Goal: Transaction & Acquisition: Book appointment/travel/reservation

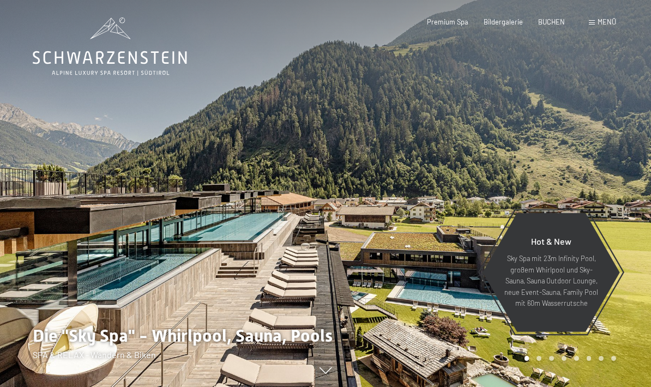
click at [552, 21] on span "BUCHEN" at bounding box center [551, 21] width 27 height 9
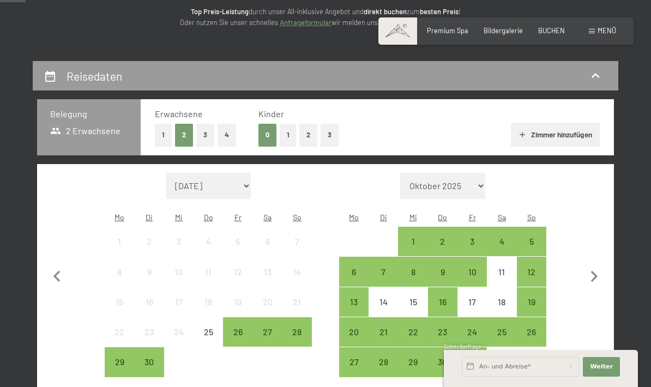
scroll to position [148, 0]
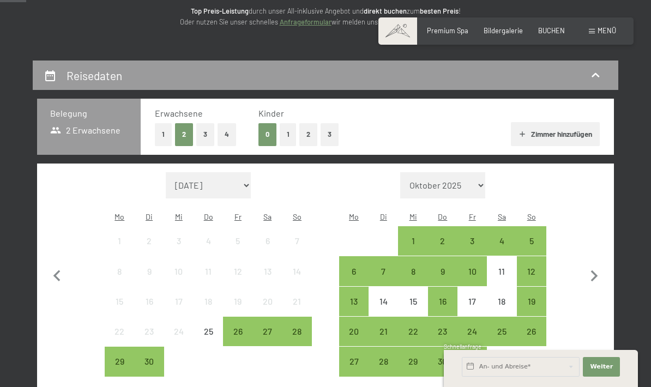
click at [527, 134] on button "Zimmer hinzufügen" at bounding box center [554, 134] width 89 height 24
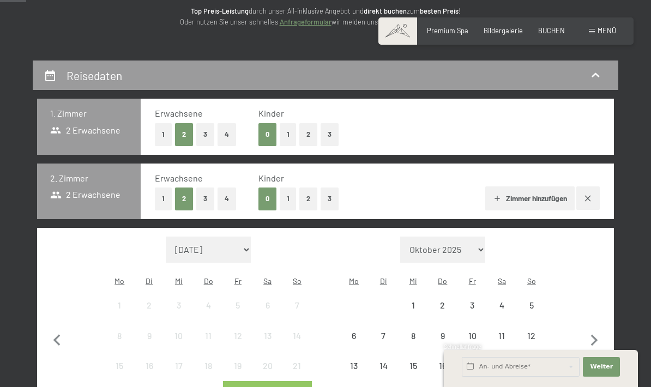
click at [170, 200] on button "1" at bounding box center [163, 198] width 17 height 22
click at [555, 198] on button "Zimmer hinzufügen" at bounding box center [529, 198] width 89 height 24
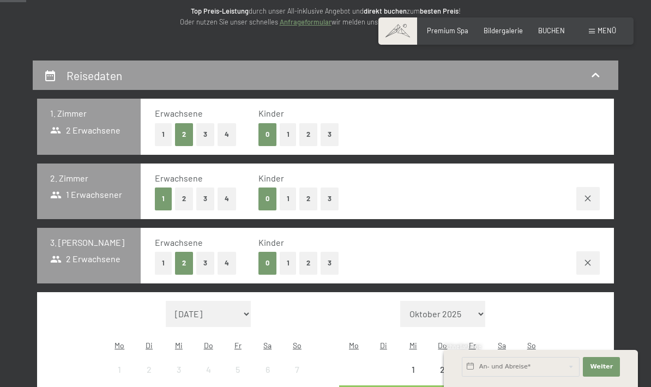
click at [168, 268] on button "1" at bounding box center [163, 263] width 17 height 22
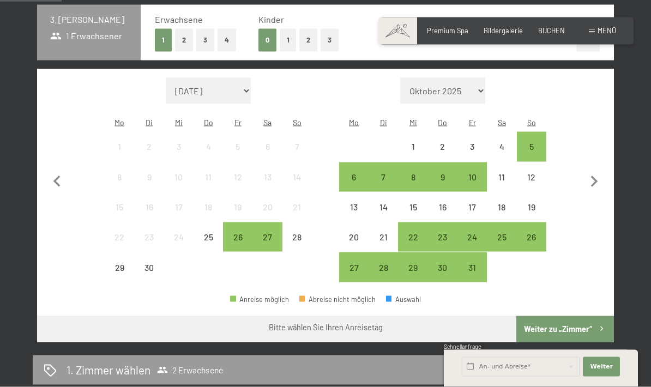
click at [601, 175] on icon "button" at bounding box center [593, 182] width 23 height 23
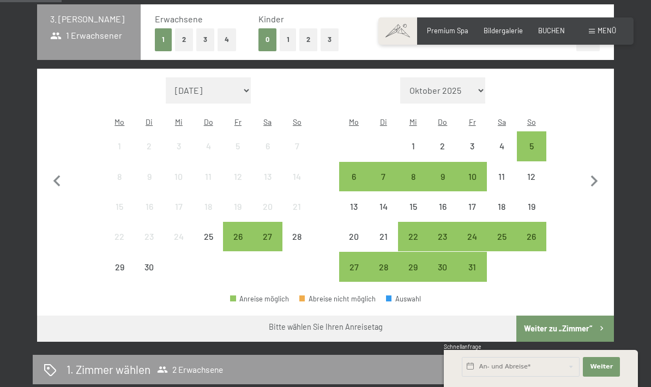
select select "2025-10-01"
select select "2025-11-01"
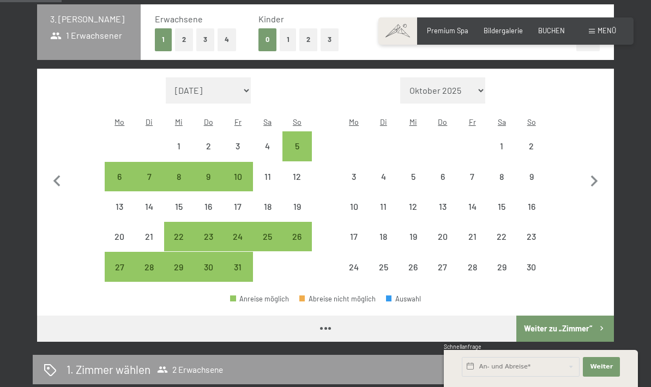
click at [595, 175] on icon "button" at bounding box center [594, 180] width 7 height 11
select select "2025-11-01"
select select "2025-12-01"
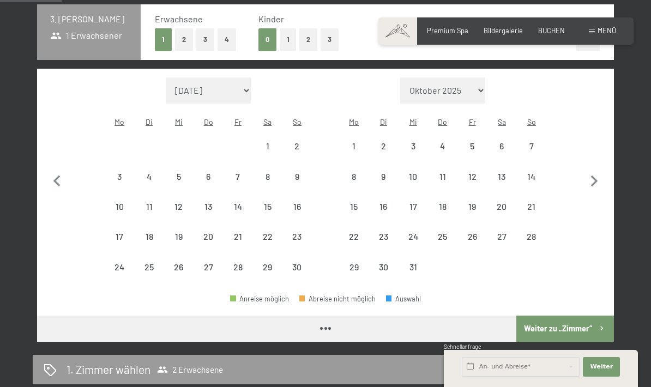
click at [595, 175] on icon "button" at bounding box center [594, 180] width 7 height 11
select select "2025-12-01"
select select "2026-01-01"
select select "2025-12-01"
select select "2026-01-01"
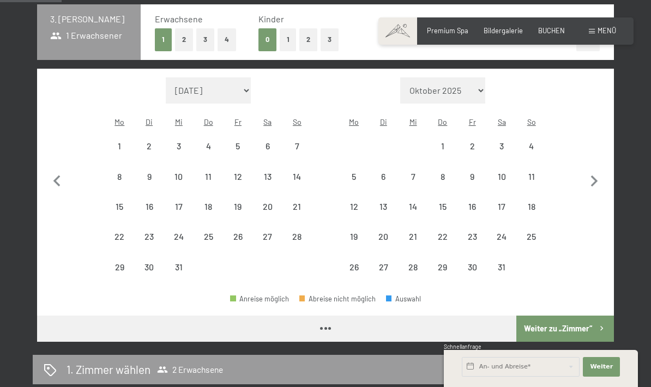
click at [593, 173] on icon "button" at bounding box center [593, 181] width 23 height 23
select select "2026-01-01"
select select "2026-02-01"
select select "2026-01-01"
select select "2026-02-01"
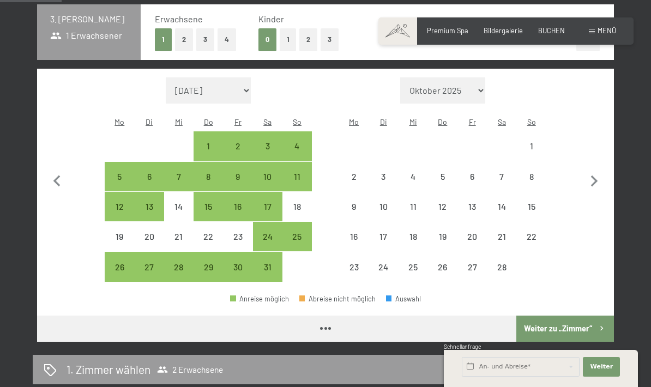
click at [589, 170] on icon "button" at bounding box center [593, 181] width 23 height 23
select select "2026-02-01"
select select "2026-03-01"
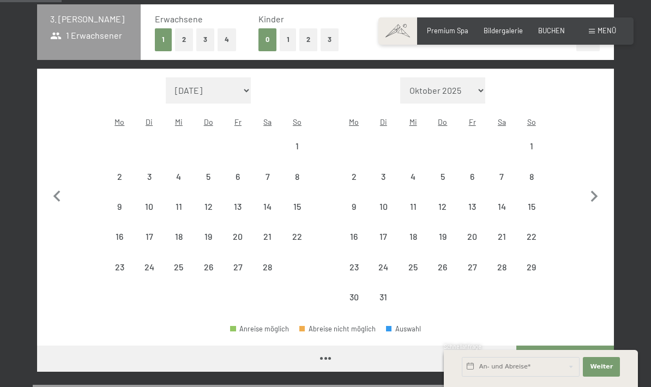
click at [596, 185] on icon "button" at bounding box center [593, 196] width 23 height 23
select select "2026-03-01"
select select "2026-04-01"
select select "2026-03-01"
select select "2026-04-01"
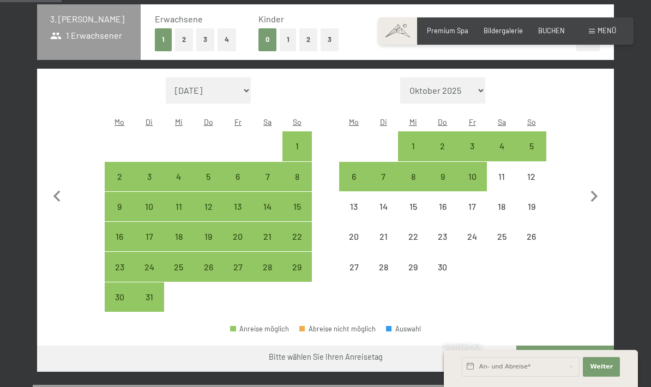
click at [504, 142] on div "4" at bounding box center [501, 155] width 27 height 27
select select "2026-03-01"
select select "2026-04-01"
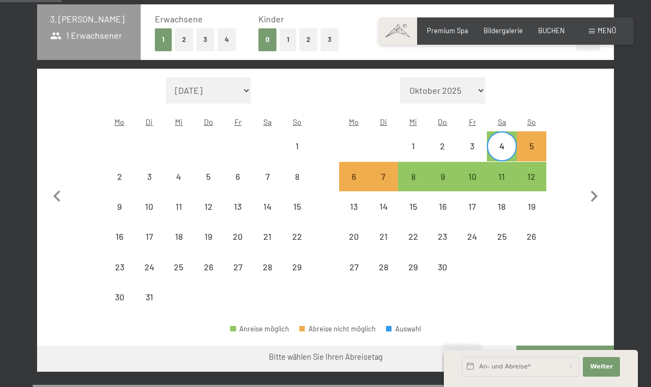
click at [506, 172] on div "11" at bounding box center [501, 185] width 27 height 27
select select "2026-03-01"
select select "2026-04-01"
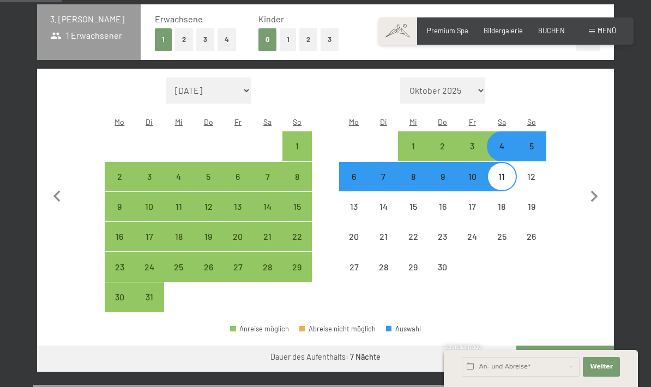
click at [588, 345] on button "Weiter zu „Zimmer“" at bounding box center [565, 358] width 98 height 26
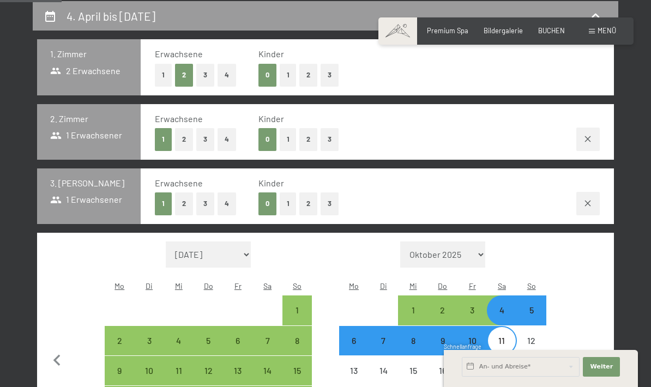
select select "2026-03-01"
select select "2026-04-01"
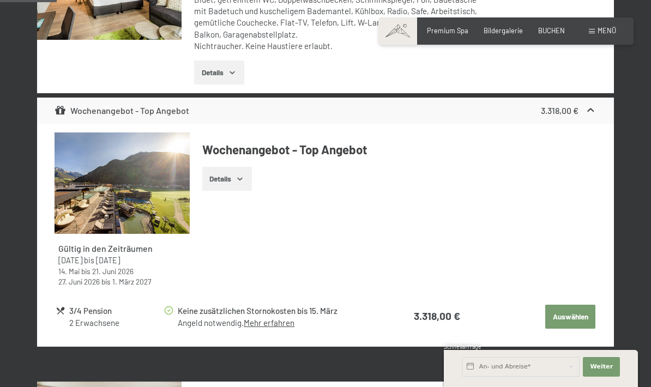
click at [558, 307] on button "Auswählen" at bounding box center [570, 317] width 50 height 24
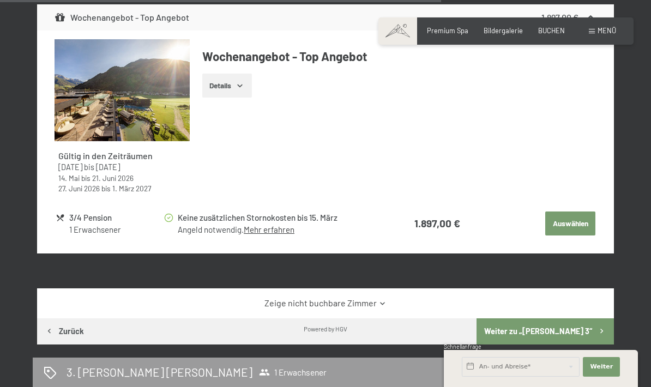
scroll to position [1436, 0]
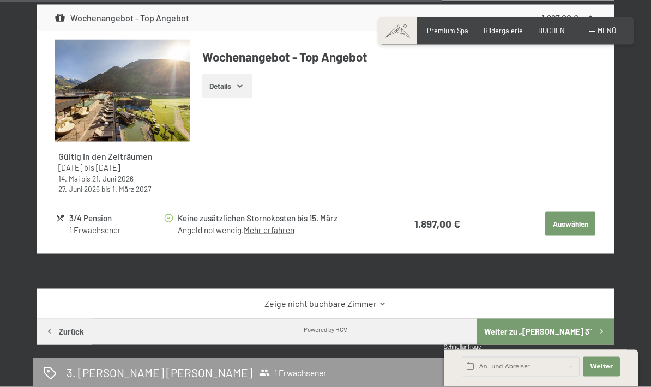
click at [578, 219] on button "Auswählen" at bounding box center [570, 224] width 50 height 24
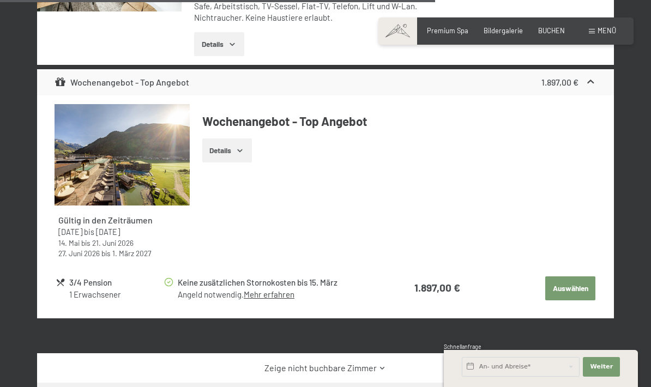
click at [580, 281] on button "Auswählen" at bounding box center [570, 288] width 50 height 24
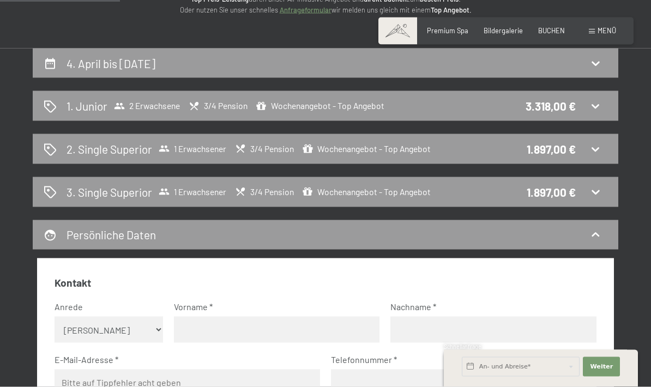
scroll to position [0, 0]
